Goal: Transaction & Acquisition: Subscribe to service/newsletter

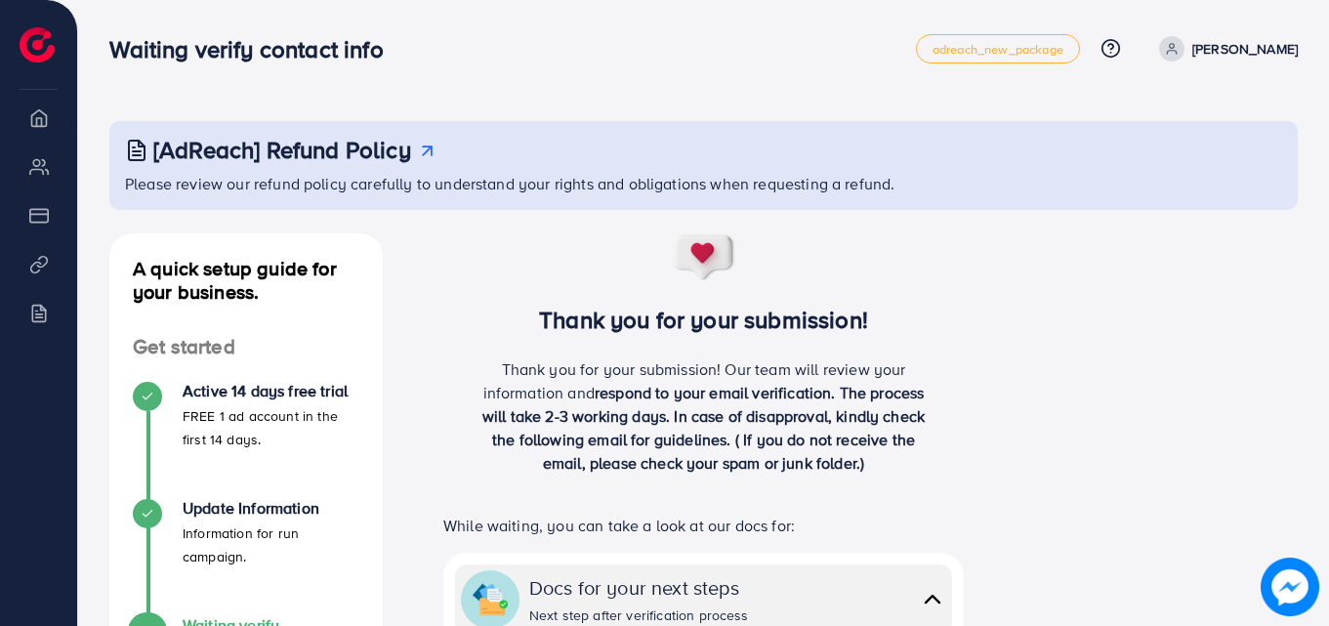
scroll to position [444, 0]
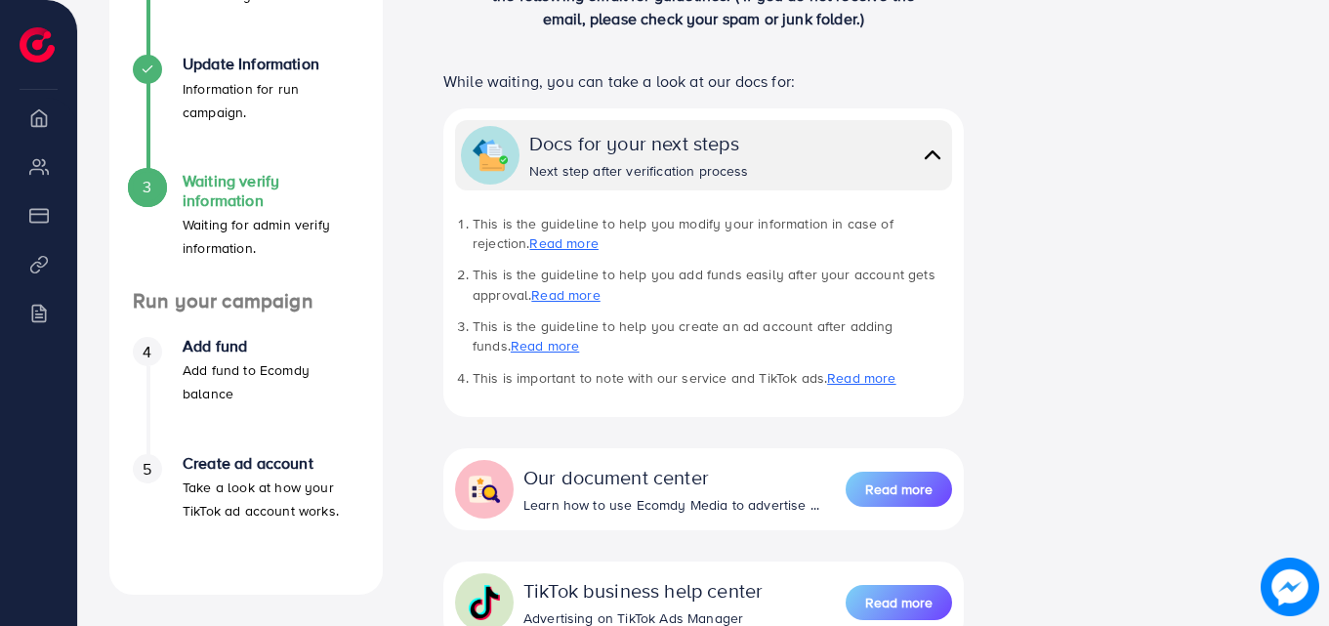
click at [562, 294] on link "Read more" at bounding box center [565, 295] width 68 height 20
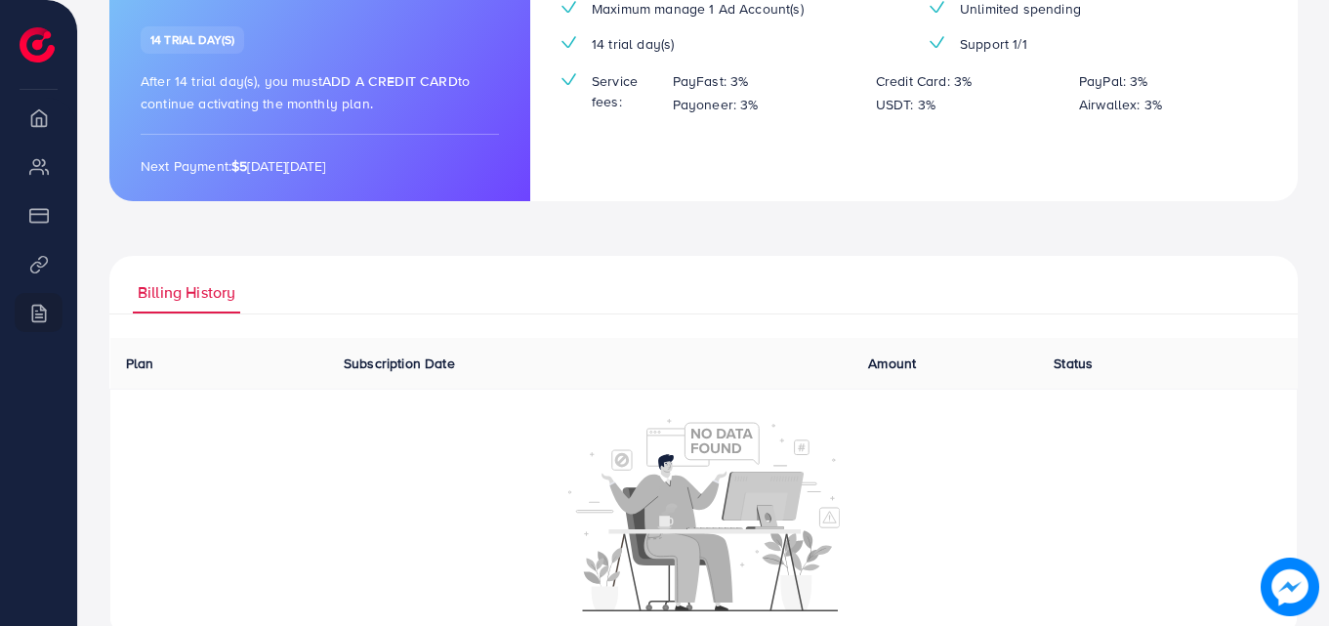
scroll to position [293, 0]
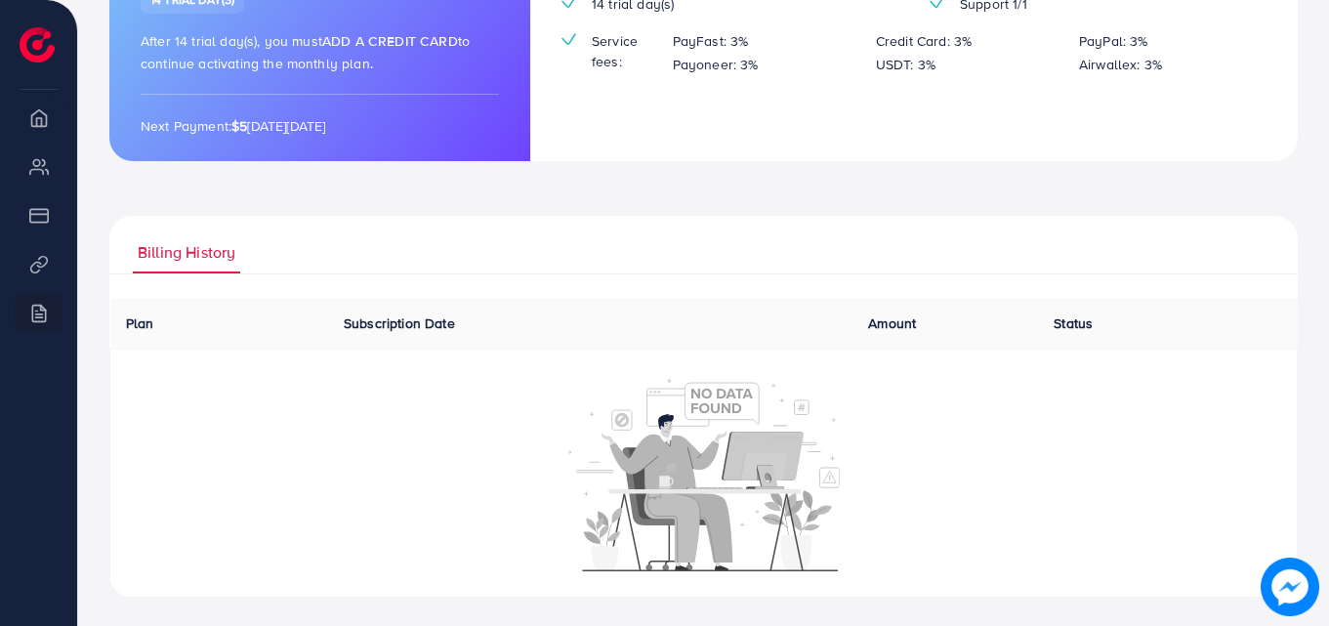
click at [593, 269] on ul "Billing History" at bounding box center [703, 245] width 1188 height 59
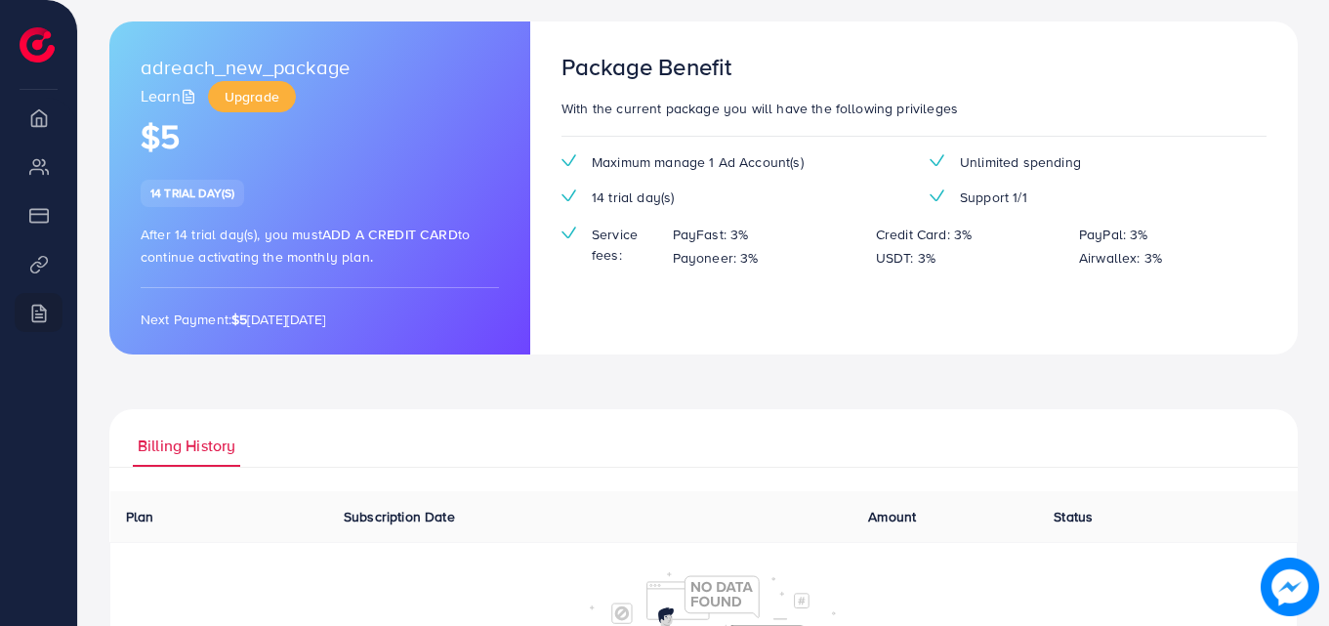
scroll to position [98, 0]
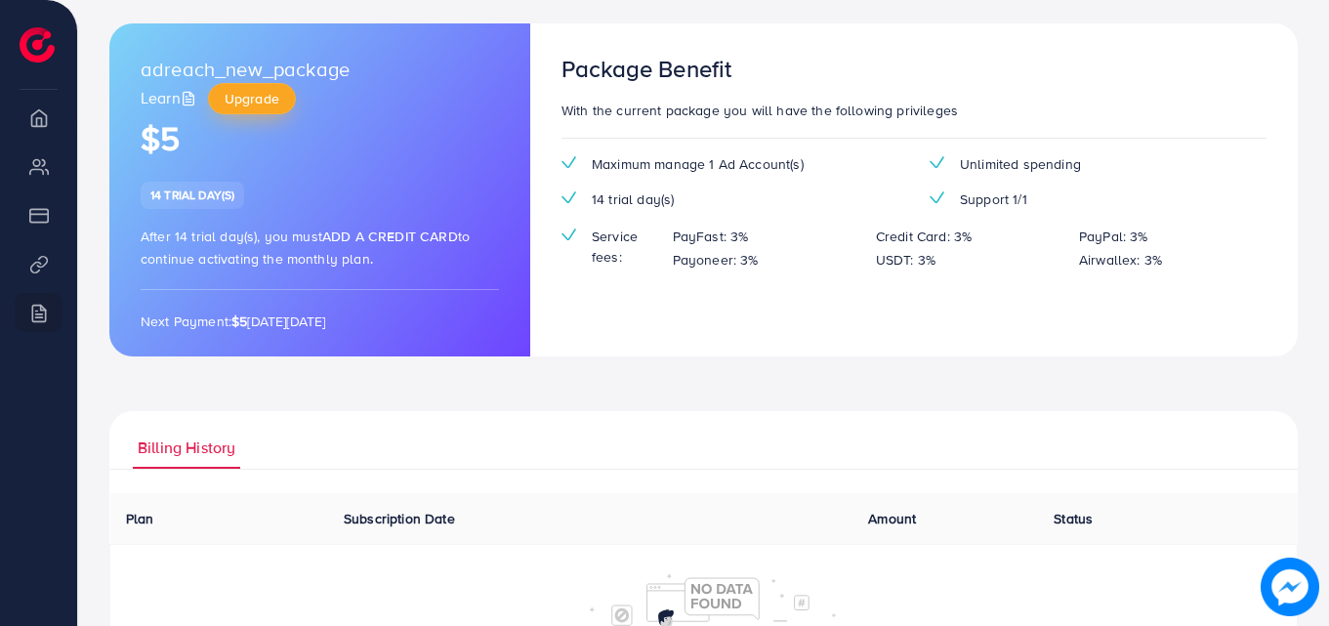
click at [230, 106] on span "Upgrade" at bounding box center [252, 99] width 55 height 20
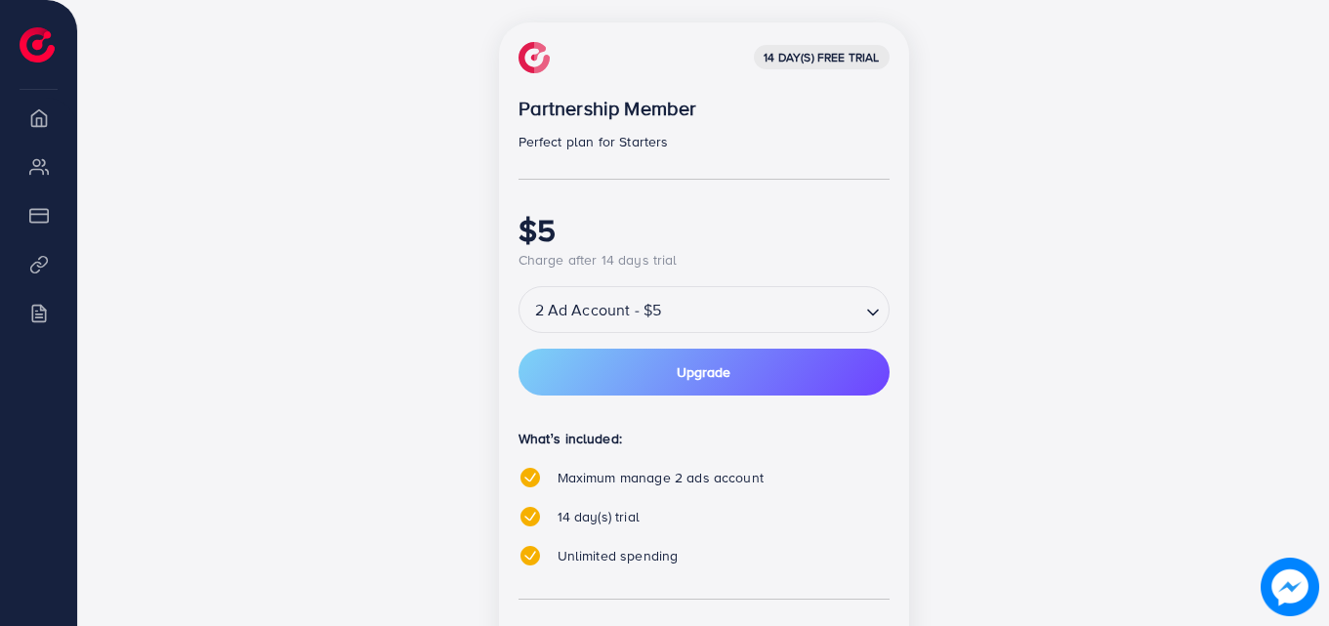
scroll to position [279, 0]
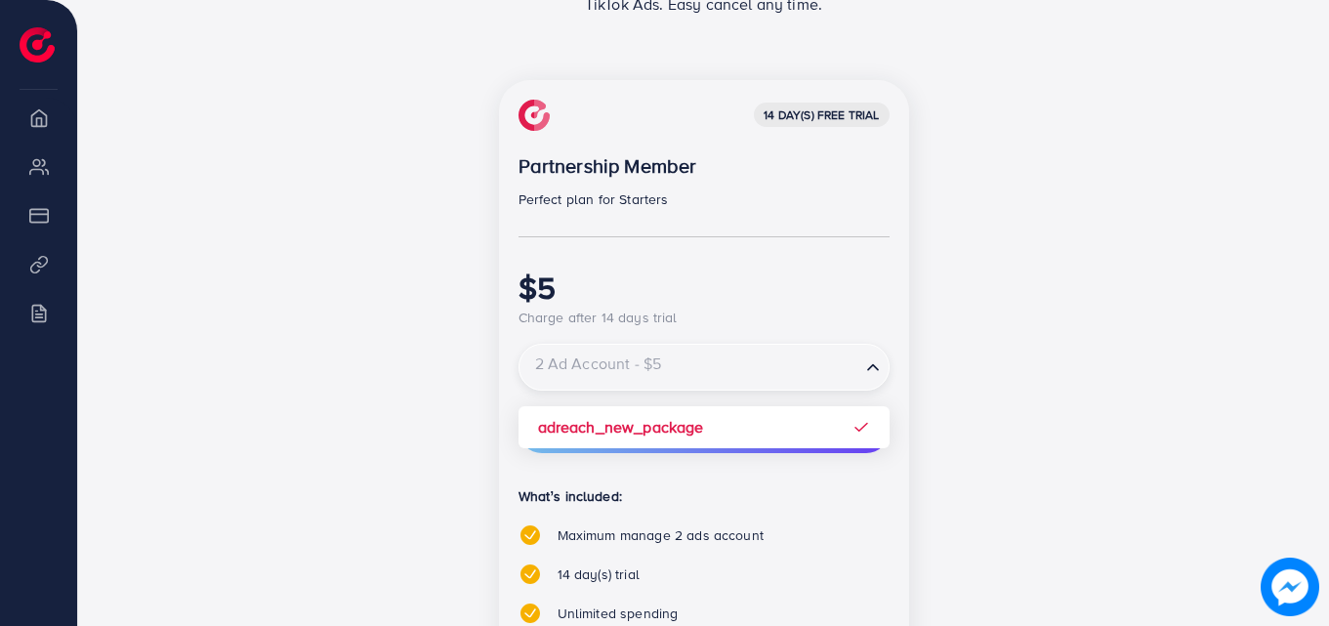
click at [859, 367] on div "2 Ad Account - $5" at bounding box center [690, 367] width 341 height 35
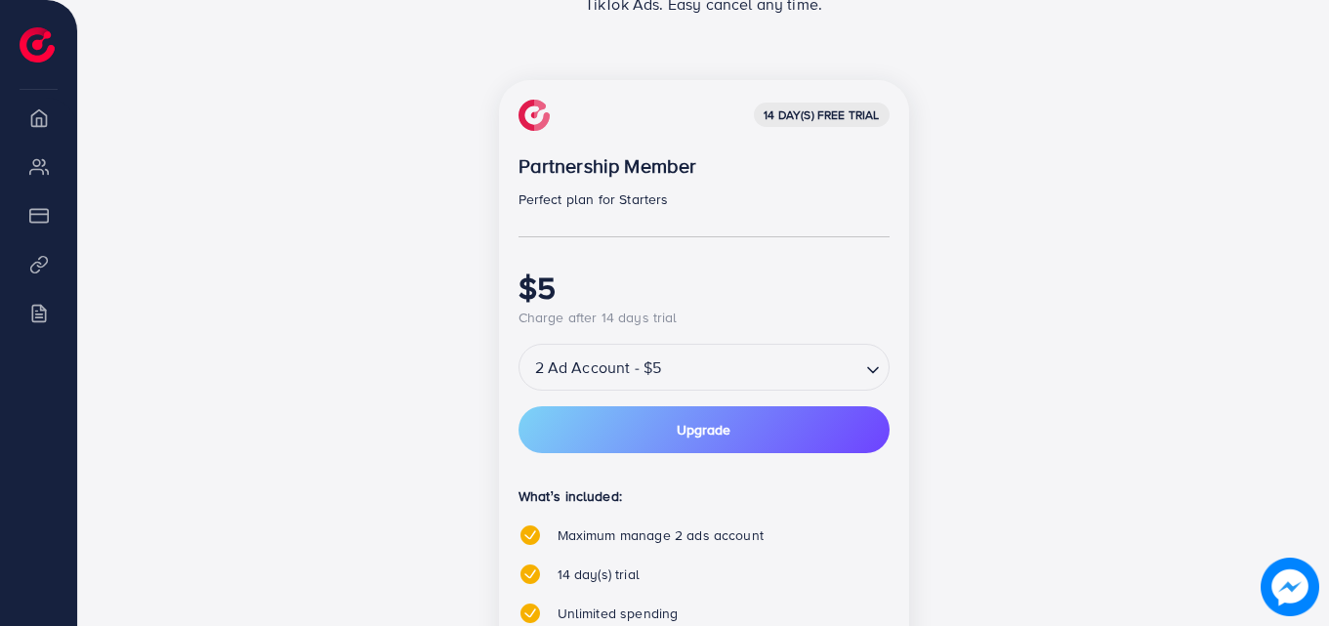
click at [859, 367] on div "2 Ad Account - $5 Loading..." at bounding box center [704, 367] width 371 height 47
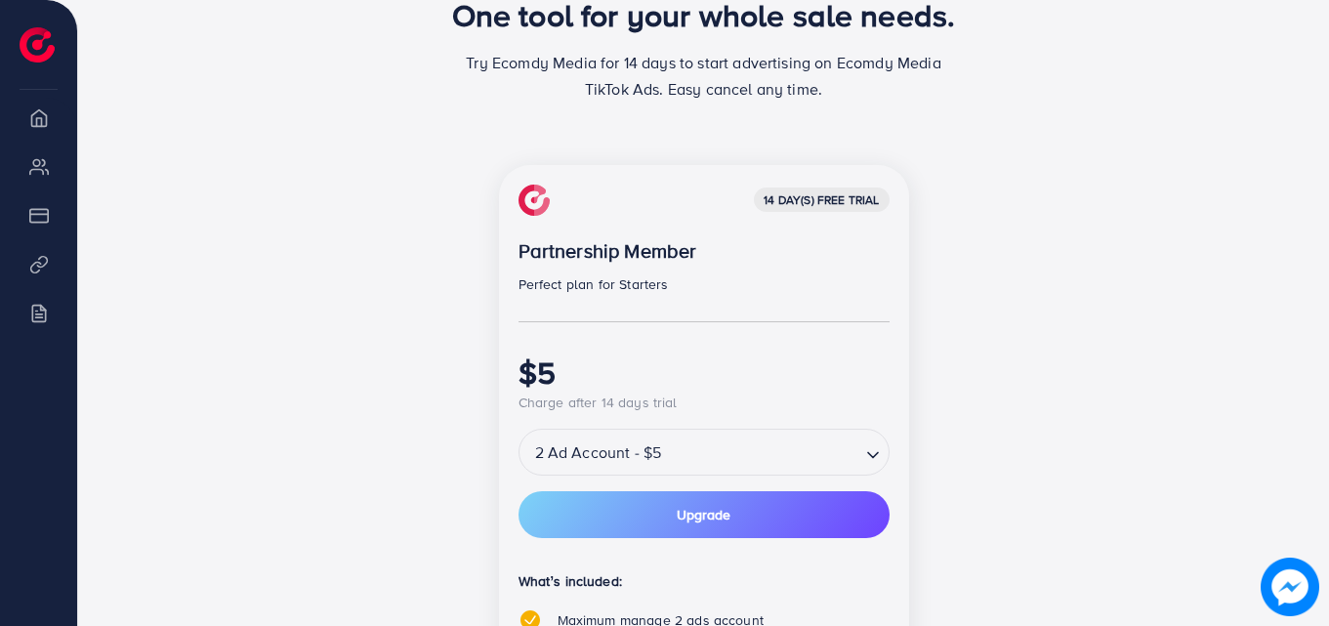
scroll to position [0, 0]
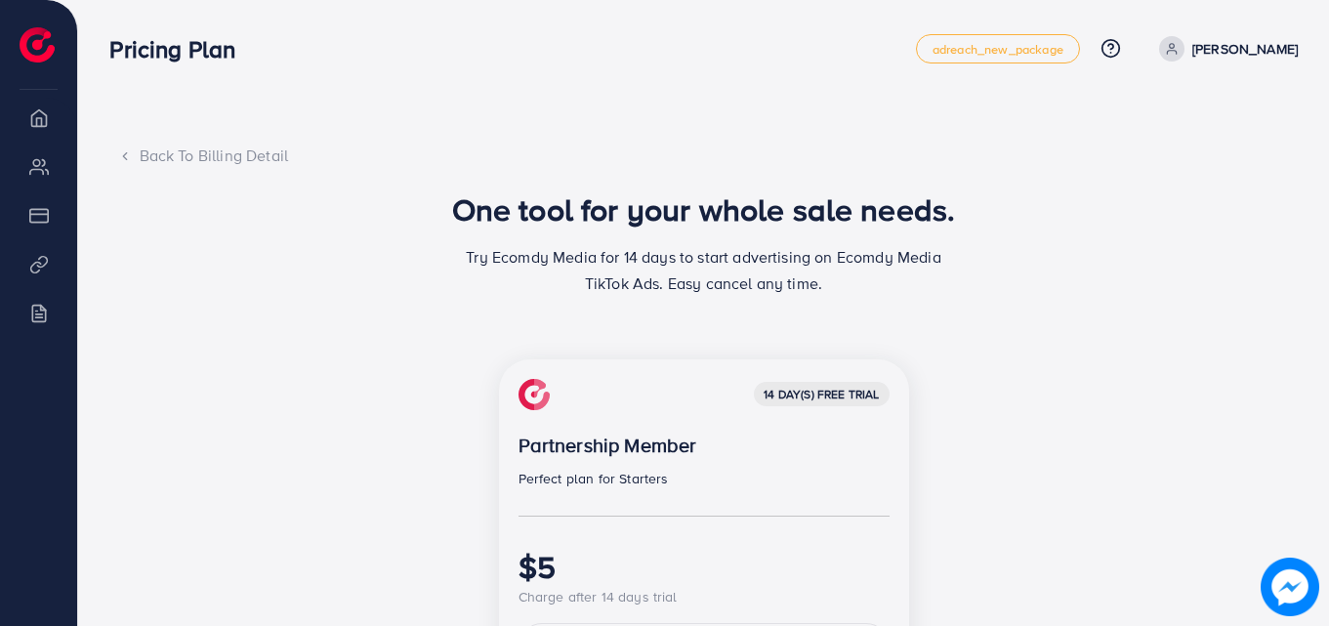
click at [231, 151] on div "Back To Billing Detail" at bounding box center [704, 156] width 1172 height 22
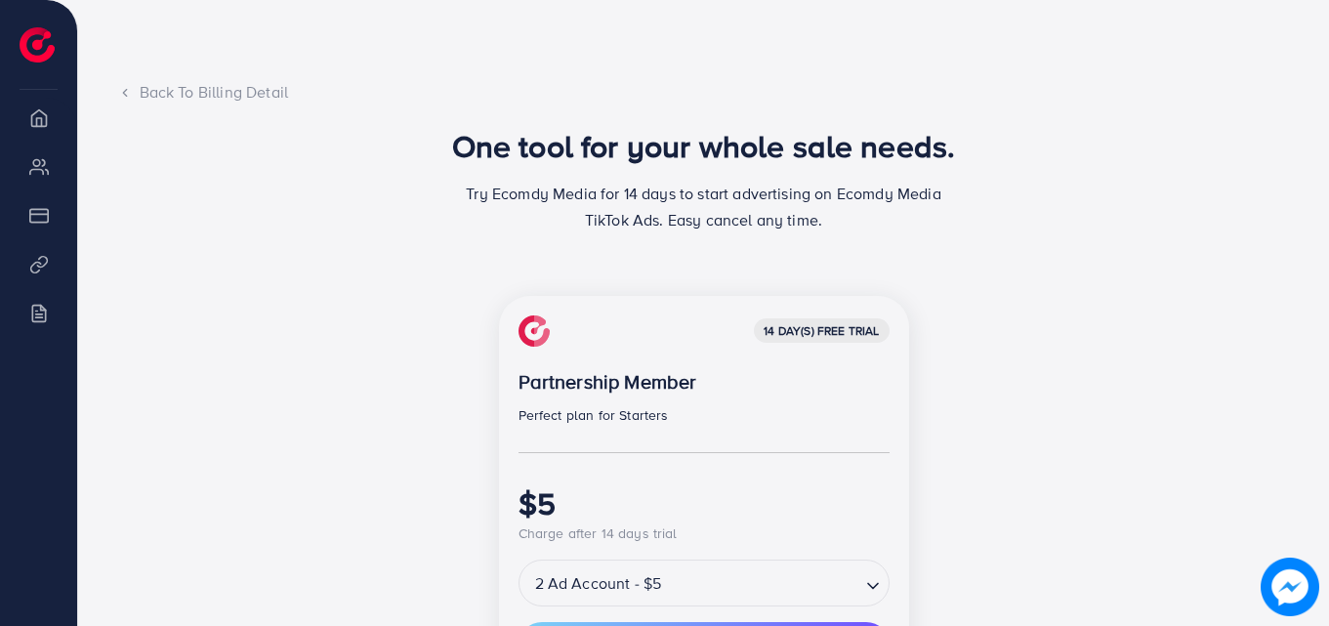
scroll to position [195, 0]
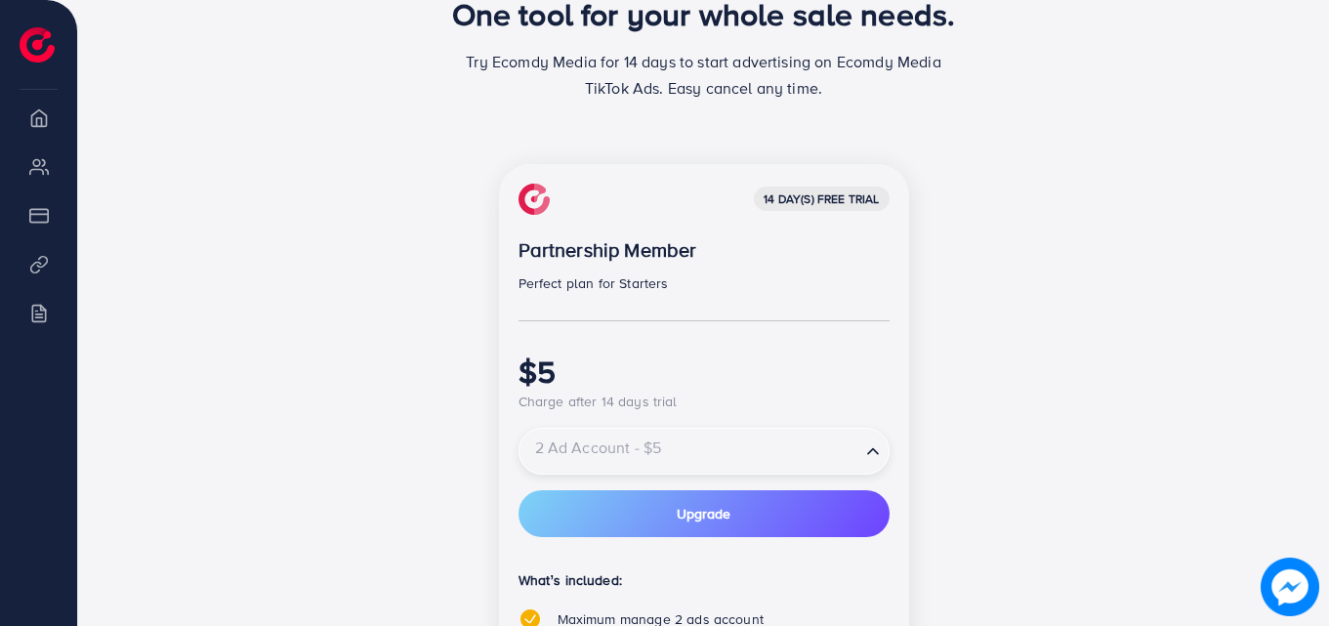
click at [835, 456] on input "Search for option" at bounding box center [689, 452] width 337 height 34
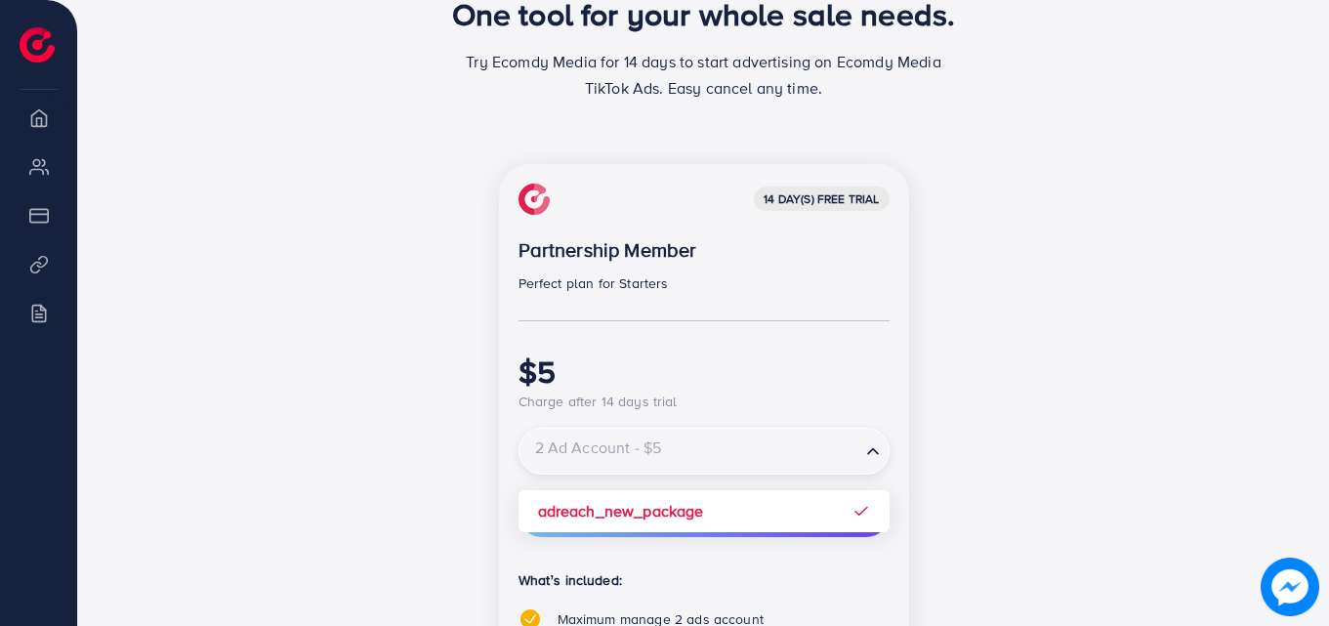
click at [645, 519] on div "14 day(s) free trial Partnership Member Perfect plan for Starters $5 Charge aft…" at bounding box center [704, 556] width 410 height 785
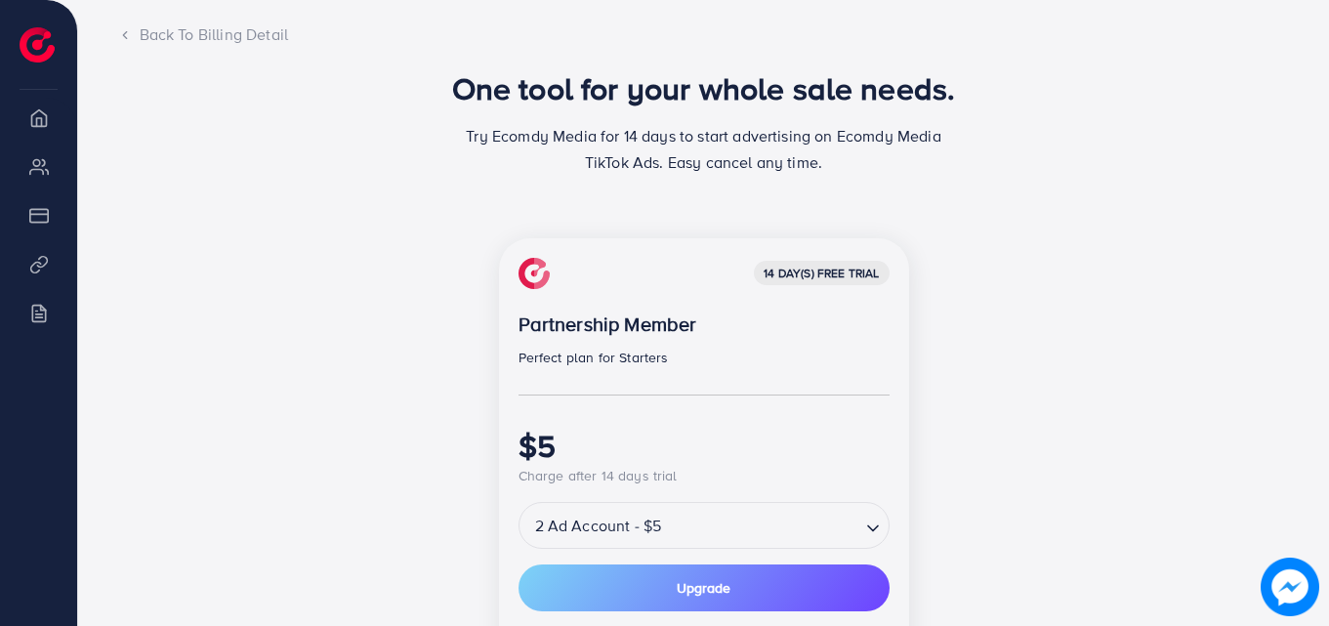
scroll to position [0, 0]
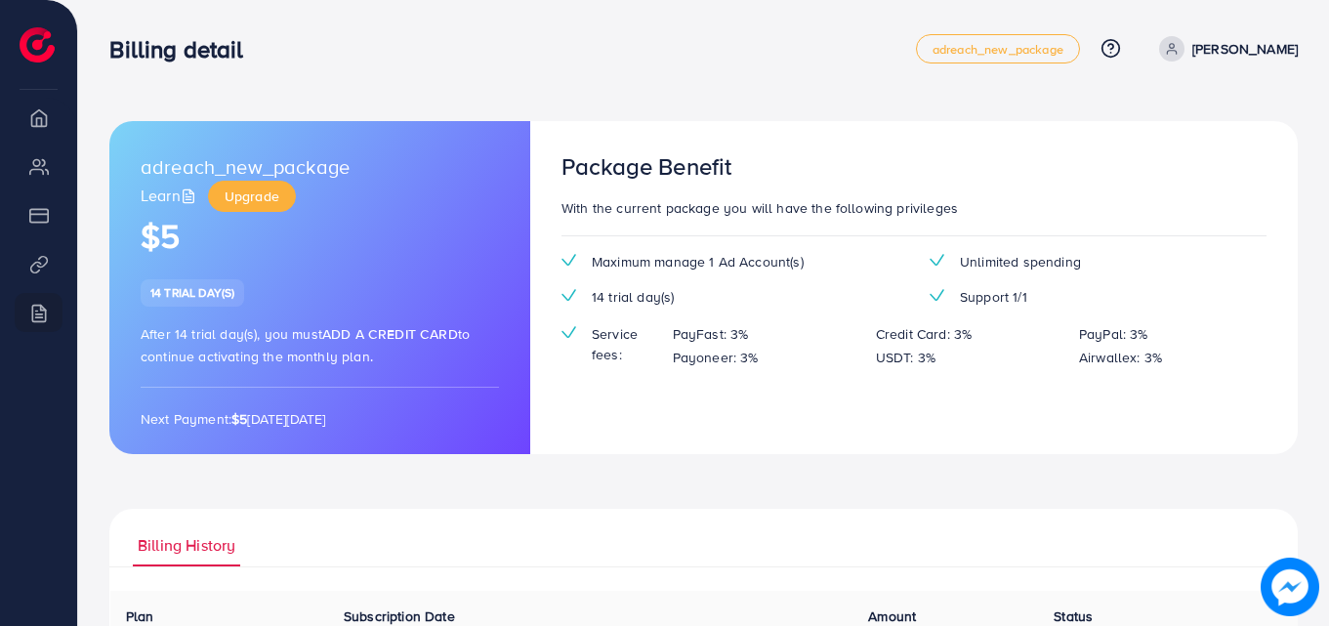
scroll to position [293, 0]
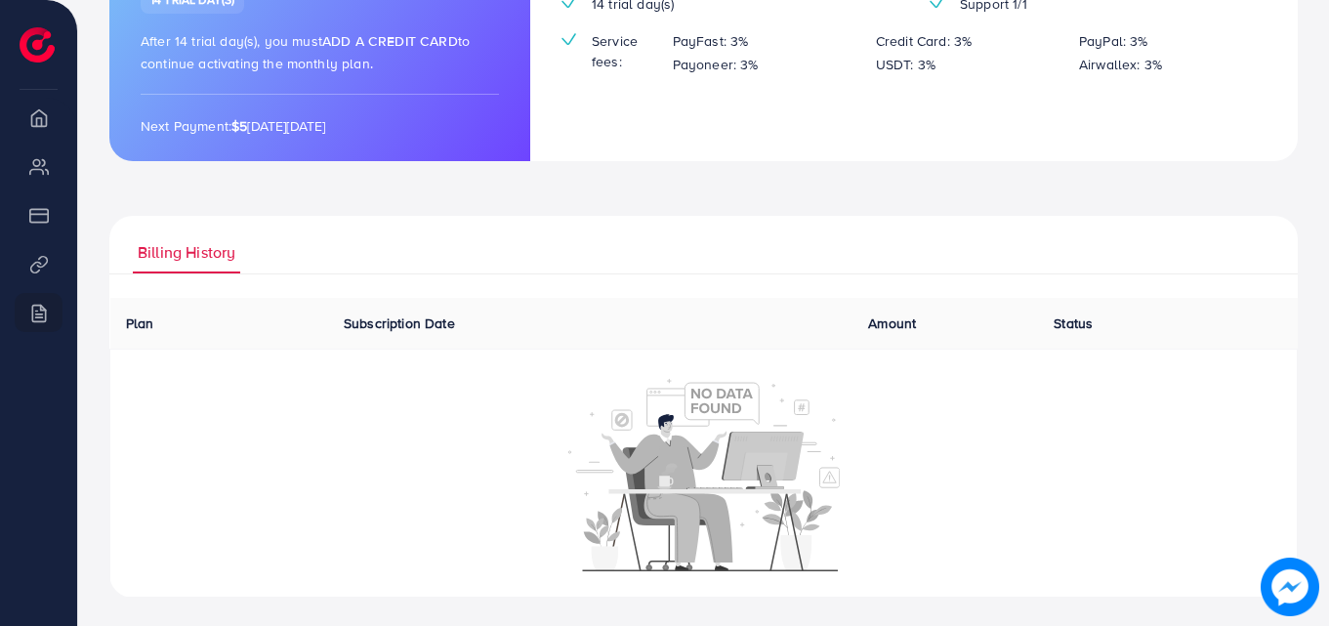
click at [374, 329] on span "Subscription Date" at bounding box center [399, 323] width 111 height 20
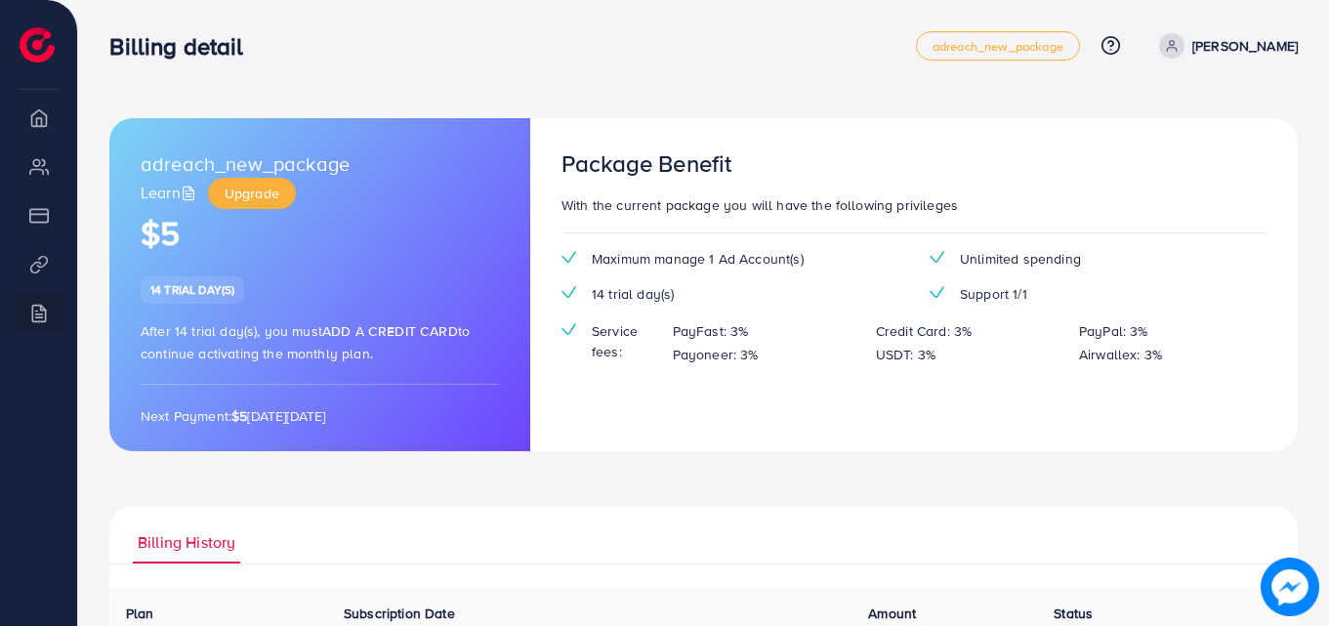
scroll to position [0, 0]
